Goal: Task Accomplishment & Management: Manage account settings

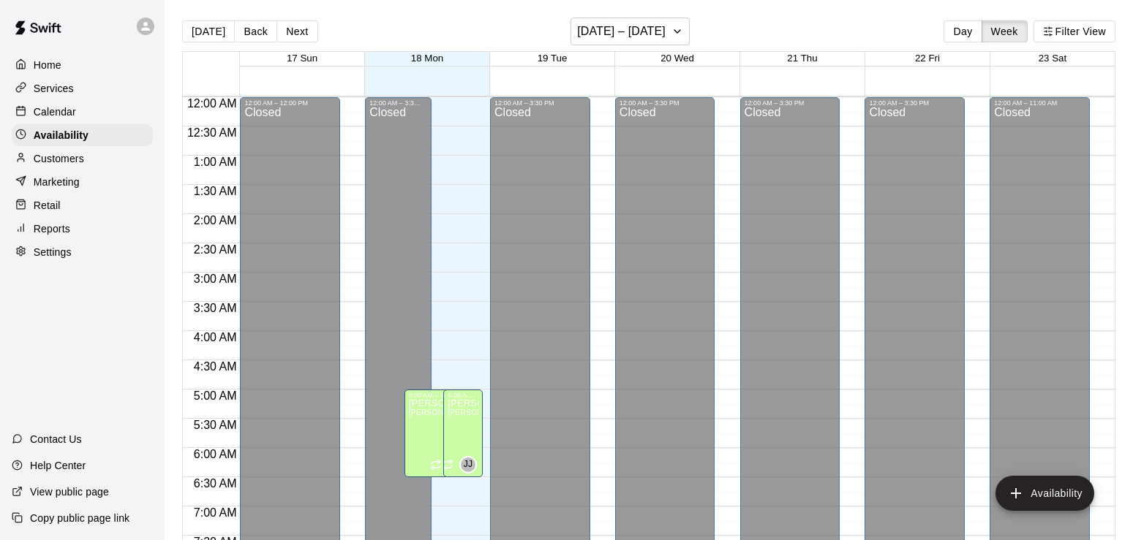
scroll to position [945, 0]
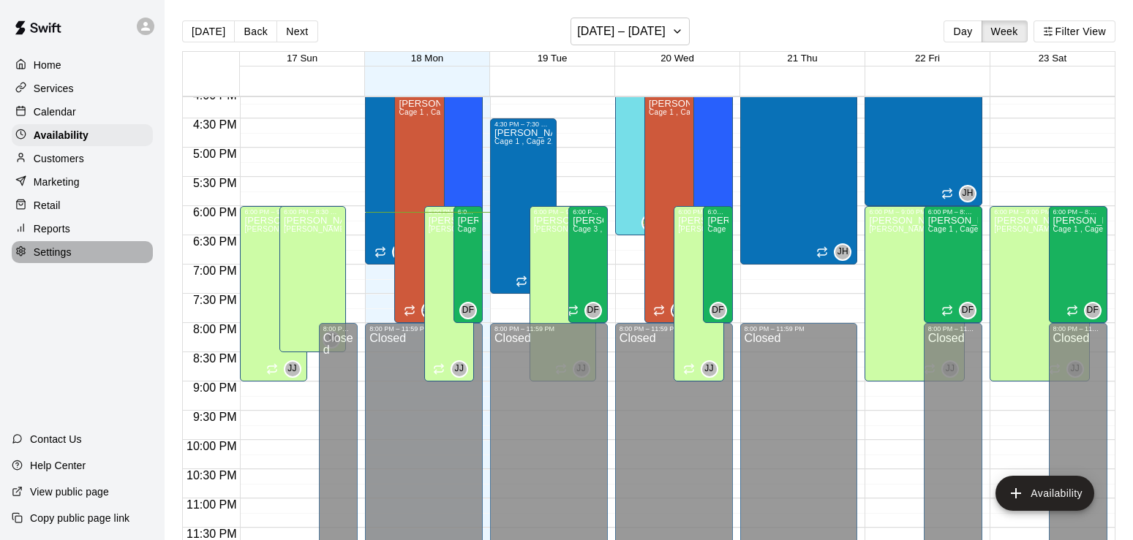
click at [28, 255] on div at bounding box center [24, 253] width 18 height 14
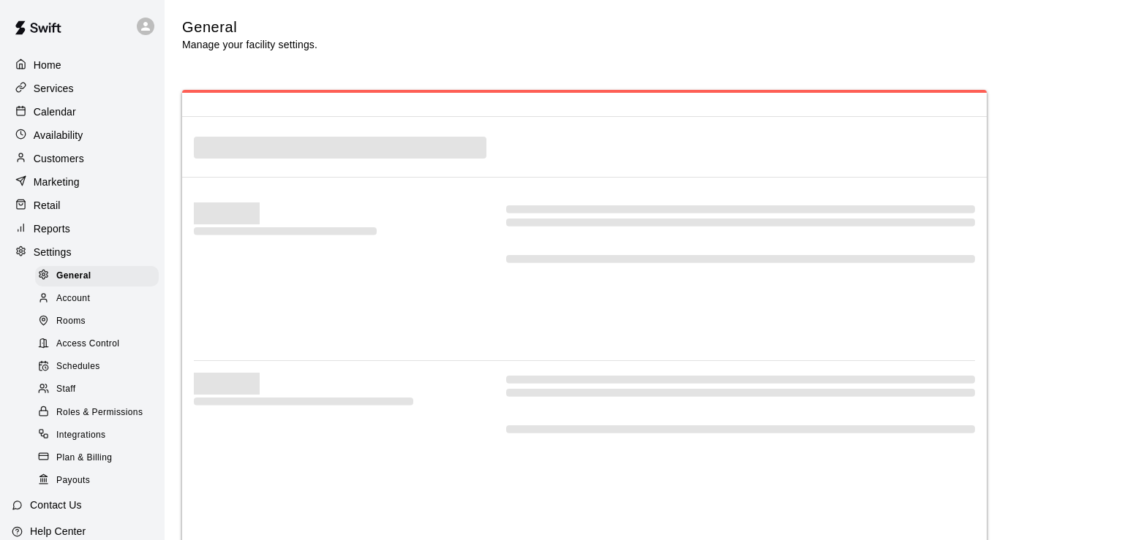
scroll to position [2714, 0]
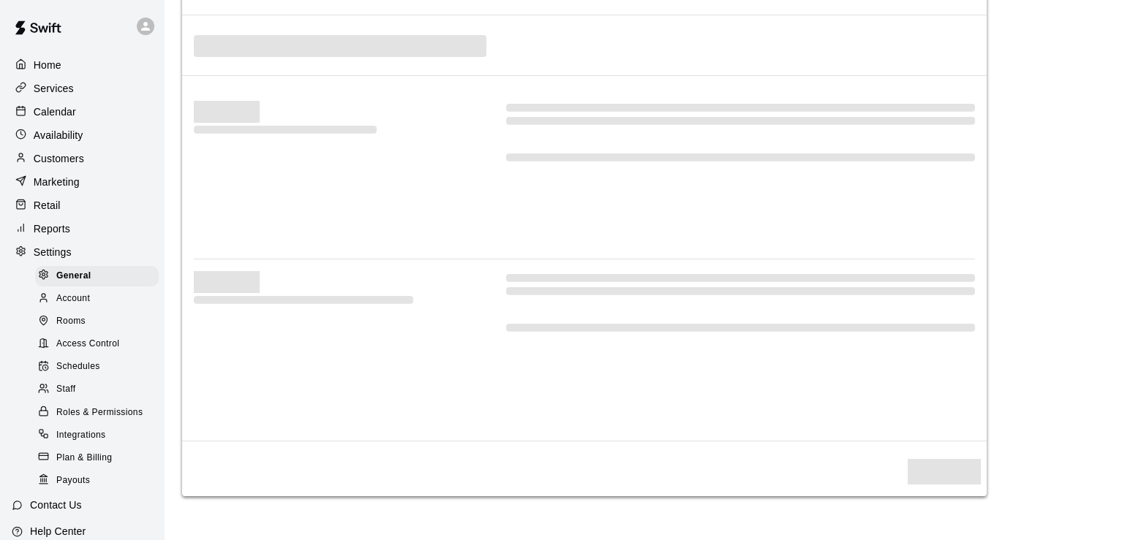
select select "**"
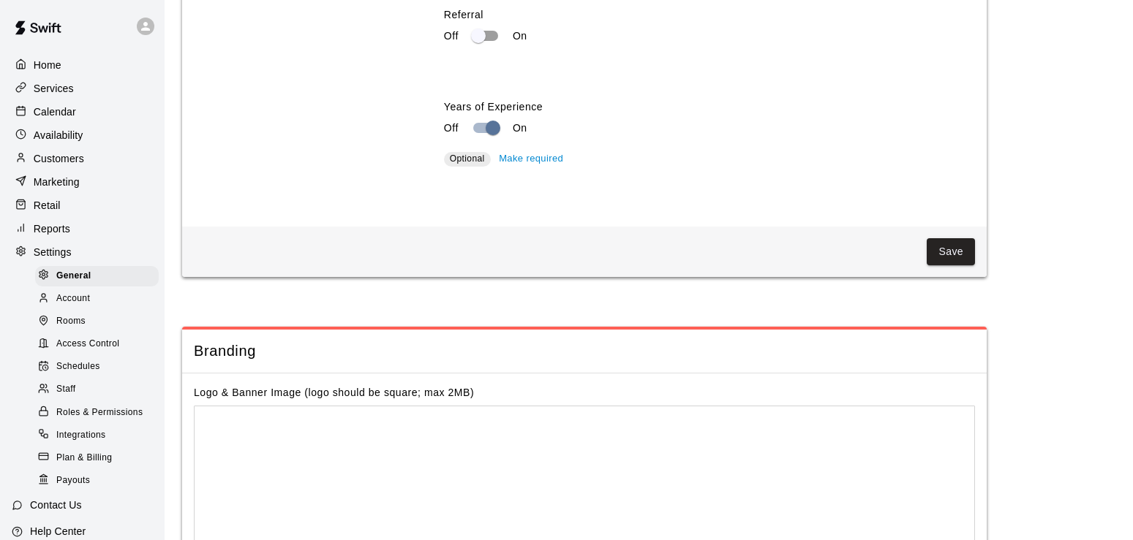
click at [84, 352] on span "Access Control" at bounding box center [87, 344] width 63 height 15
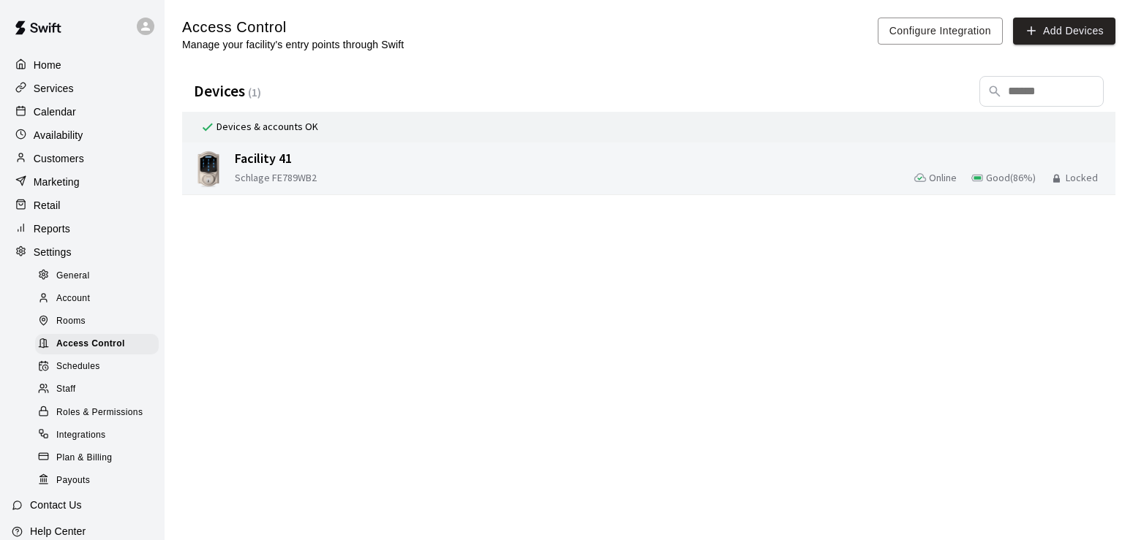
click at [848, 178] on div "Schlage FE789WB2 Online Good ( 86 %) Locked" at bounding box center [672, 178] width 875 height 18
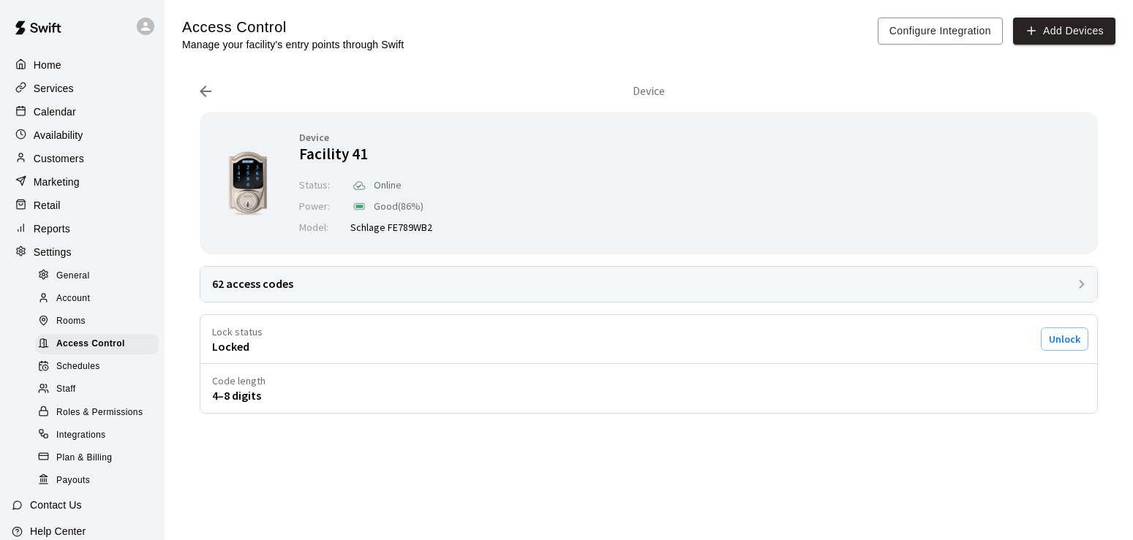
click at [539, 278] on div "62 access codes" at bounding box center [648, 284] width 897 height 35
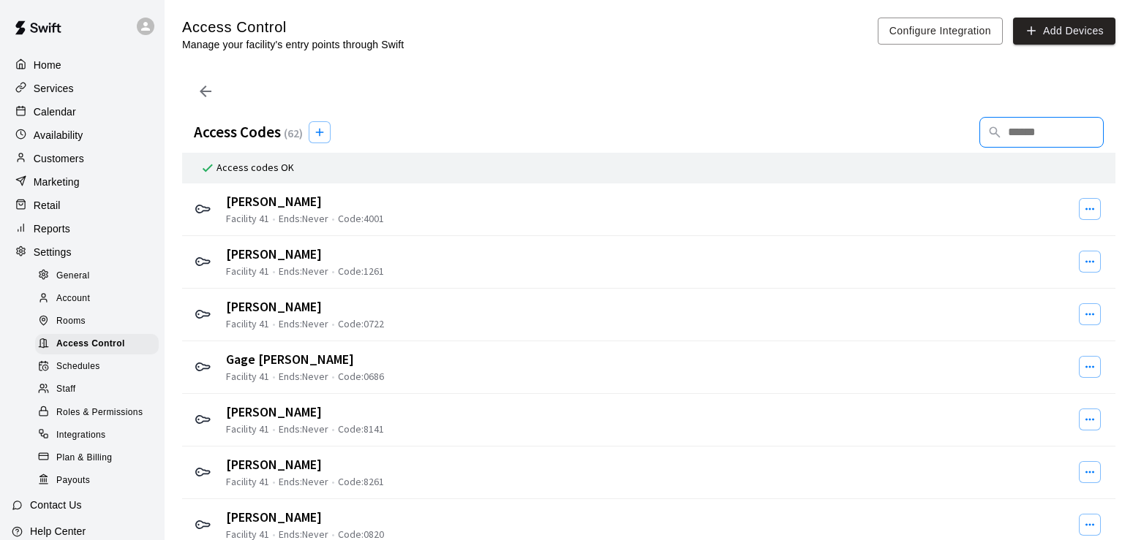
click at [1057, 121] on input "text" at bounding box center [1042, 132] width 73 height 29
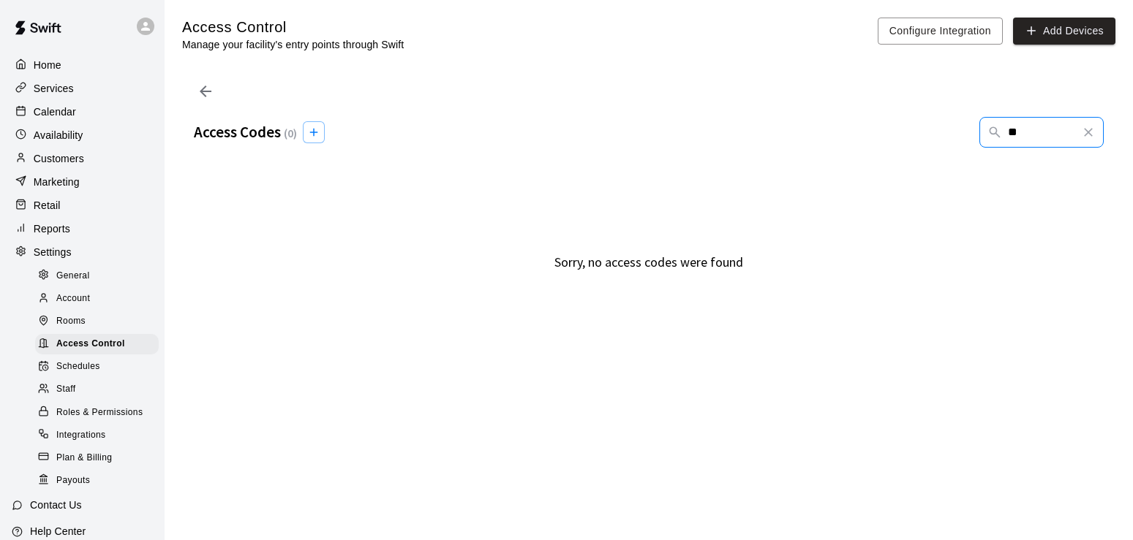
type input "*"
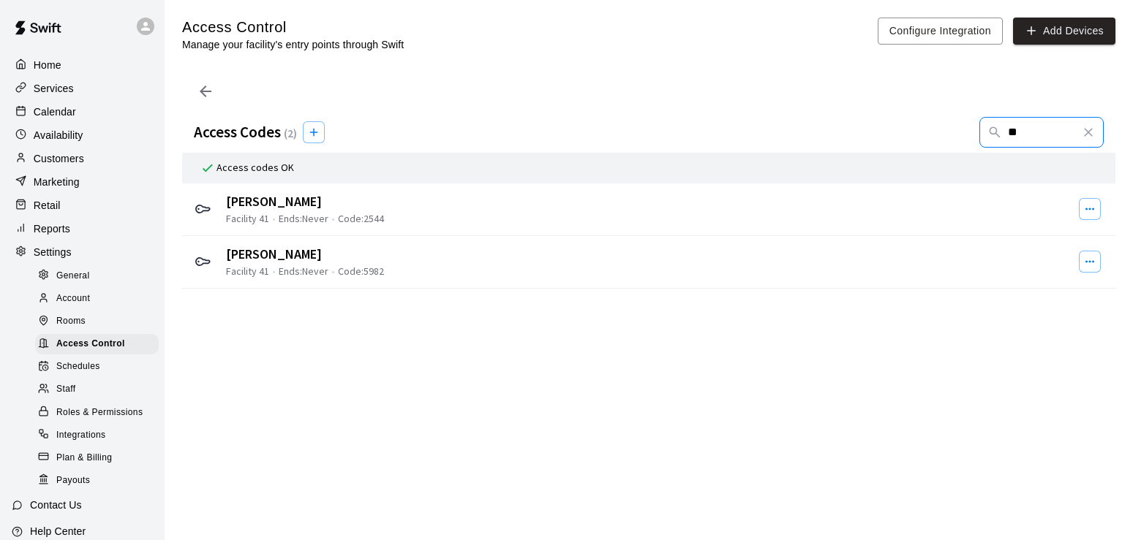
type input "*"
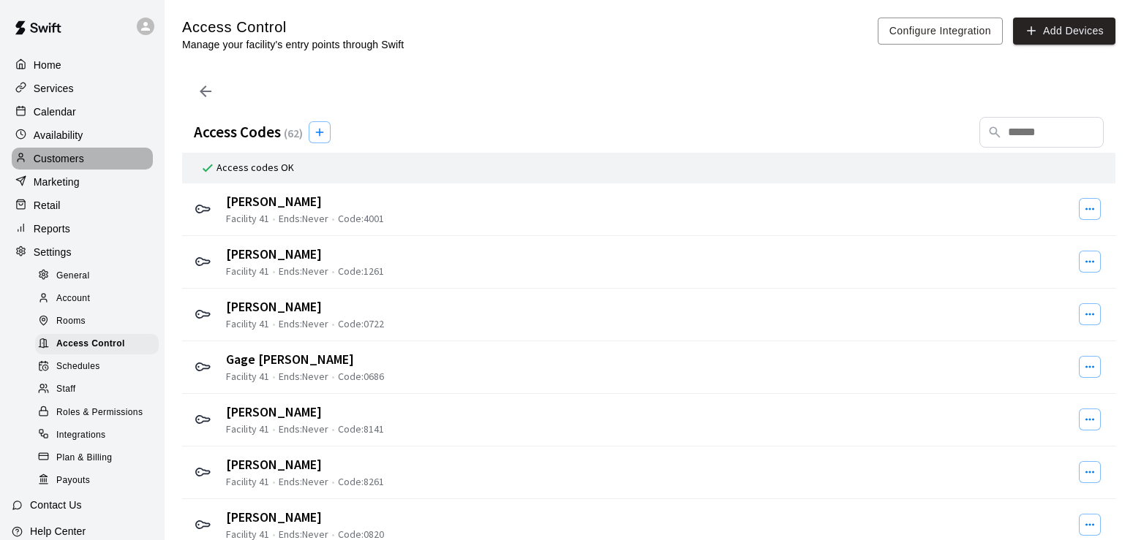
click at [56, 160] on p "Customers" at bounding box center [59, 158] width 50 height 15
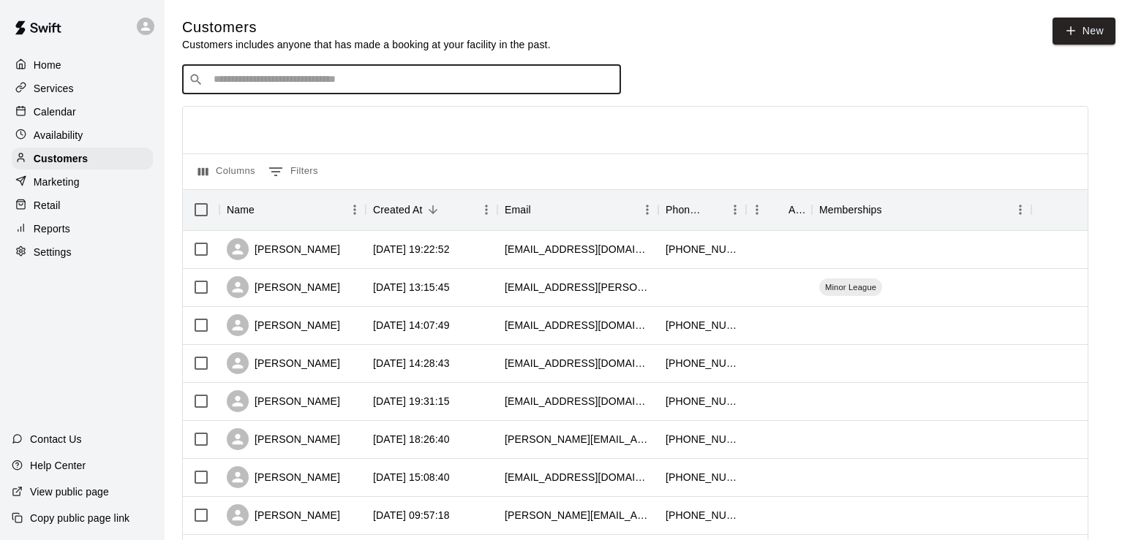
click at [317, 84] on input "Search customers by name or email" at bounding box center [411, 79] width 405 height 15
type input "****"
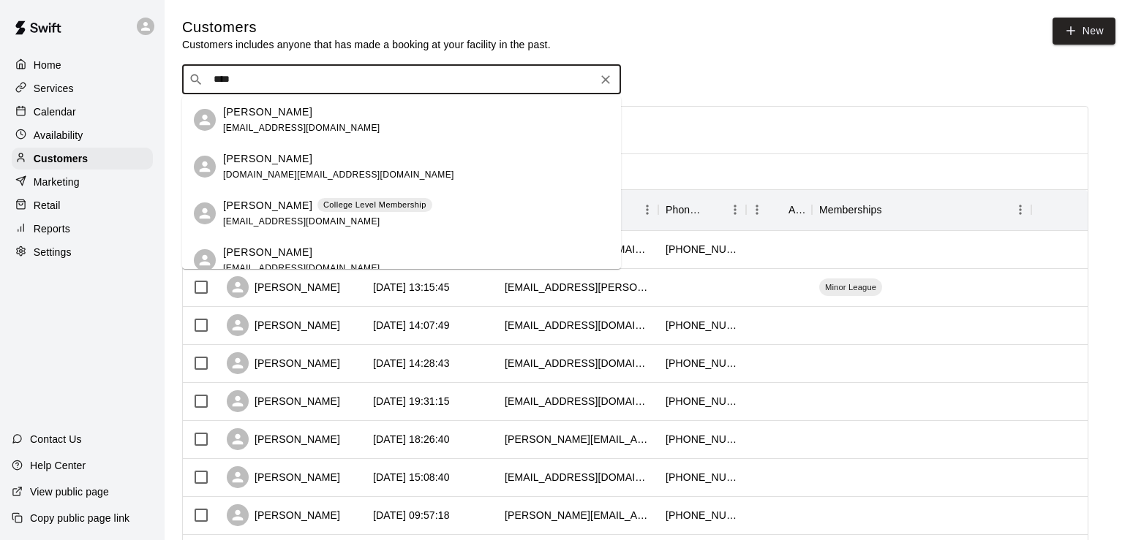
click at [263, 219] on span "[EMAIL_ADDRESS][DOMAIN_NAME]" at bounding box center [301, 221] width 157 height 10
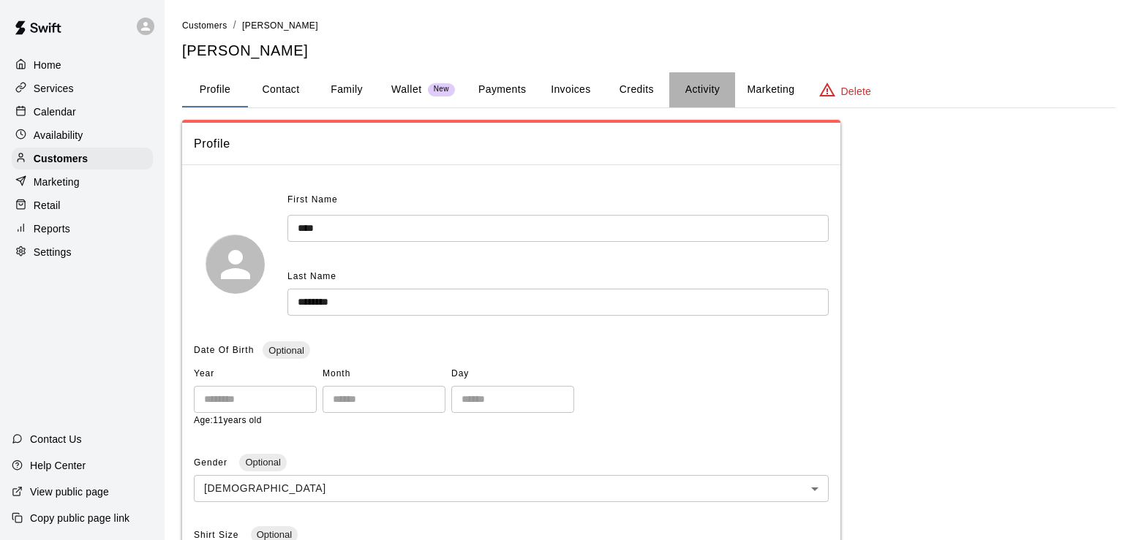
click at [712, 91] on button "Activity" at bounding box center [702, 89] width 66 height 35
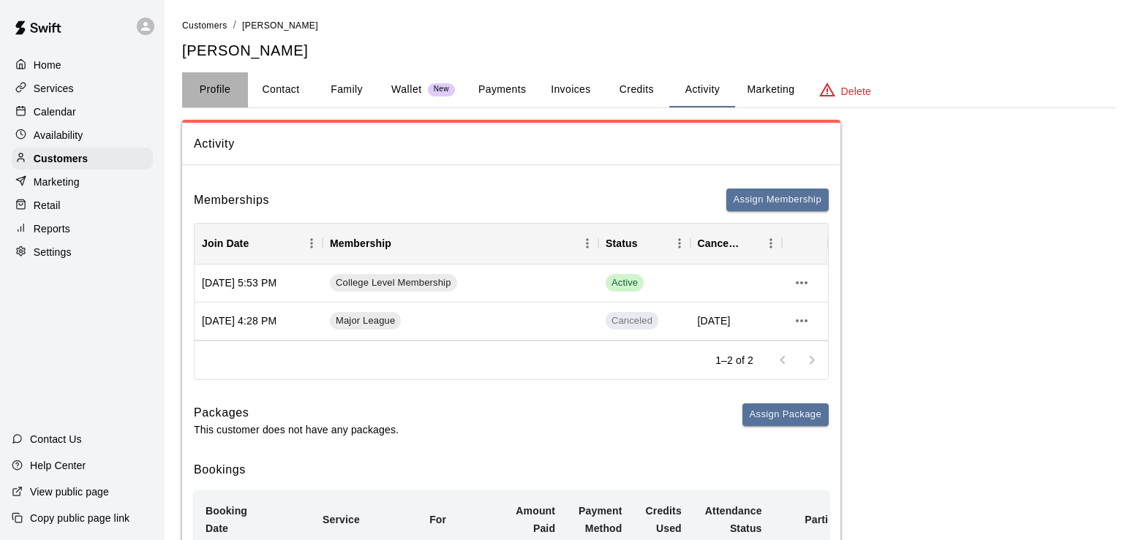
click at [208, 87] on button "Profile" at bounding box center [215, 89] width 66 height 35
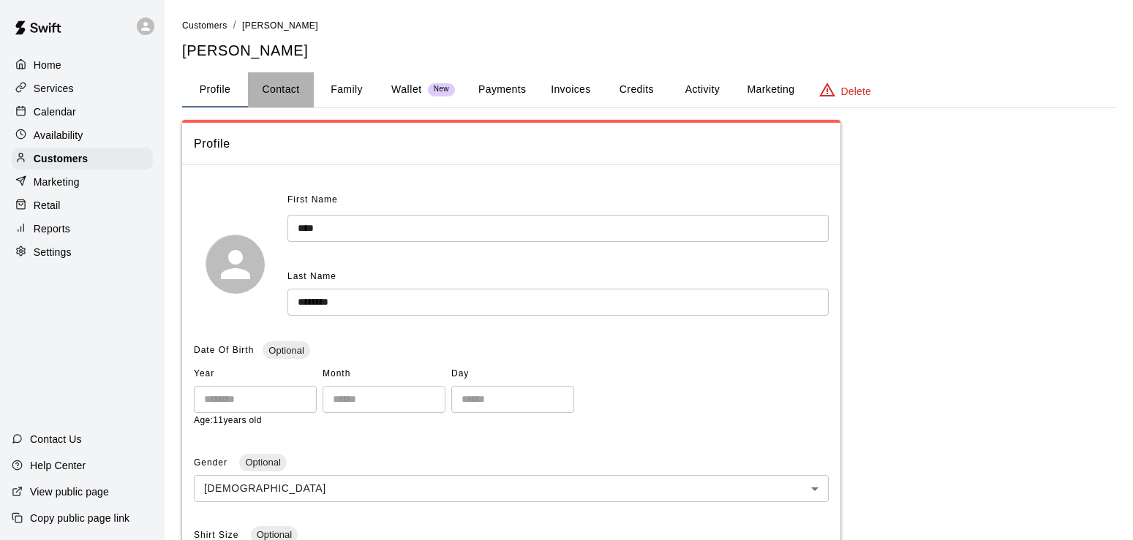
click at [298, 92] on button "Contact" at bounding box center [281, 89] width 66 height 35
select select "**"
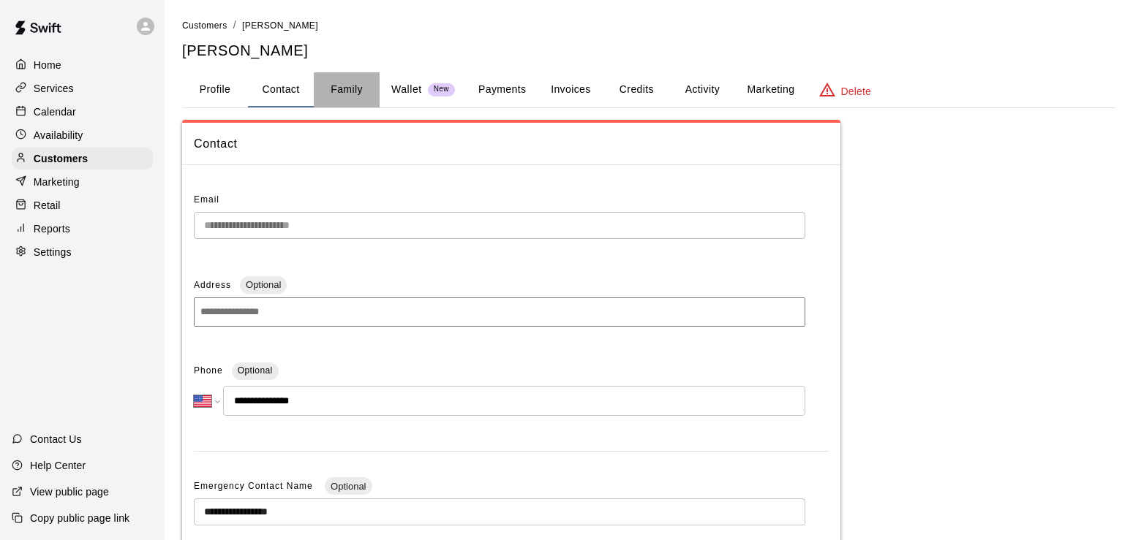
click at [362, 84] on button "Family" at bounding box center [347, 89] width 66 height 35
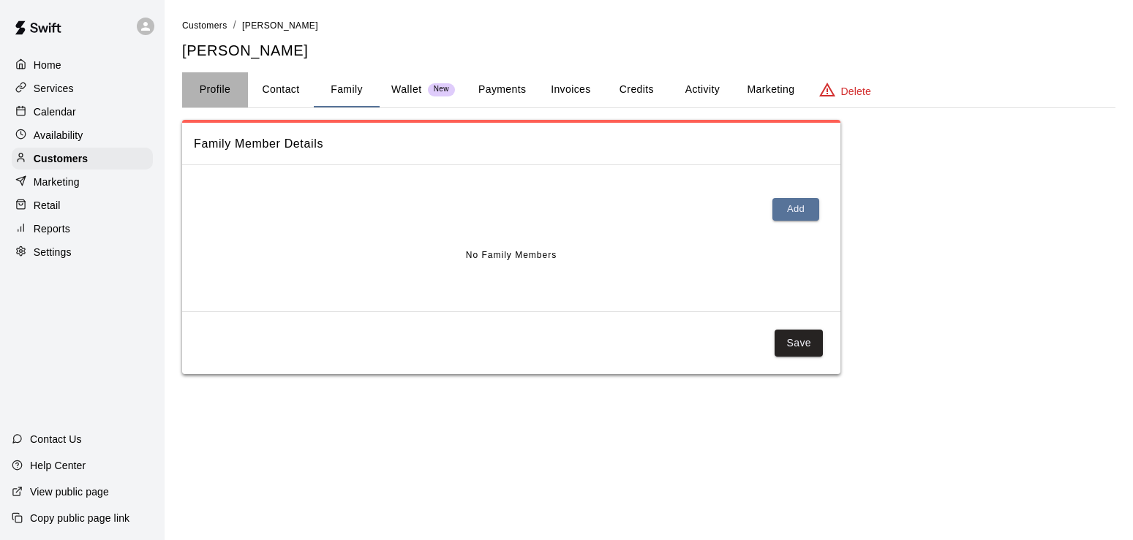
click at [214, 86] on button "Profile" at bounding box center [215, 89] width 66 height 35
